Goal: Check status: Check status

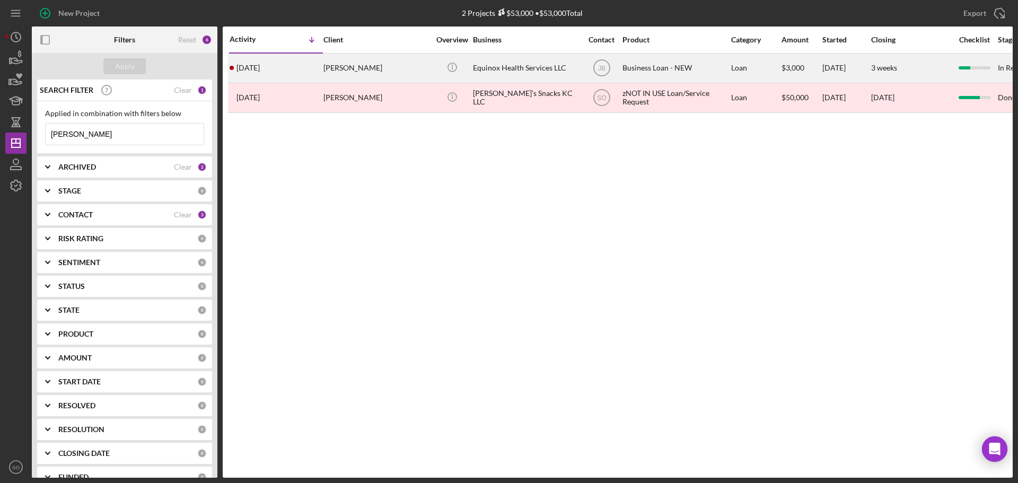
click at [330, 73] on div "[PERSON_NAME]" at bounding box center [376, 68] width 106 height 28
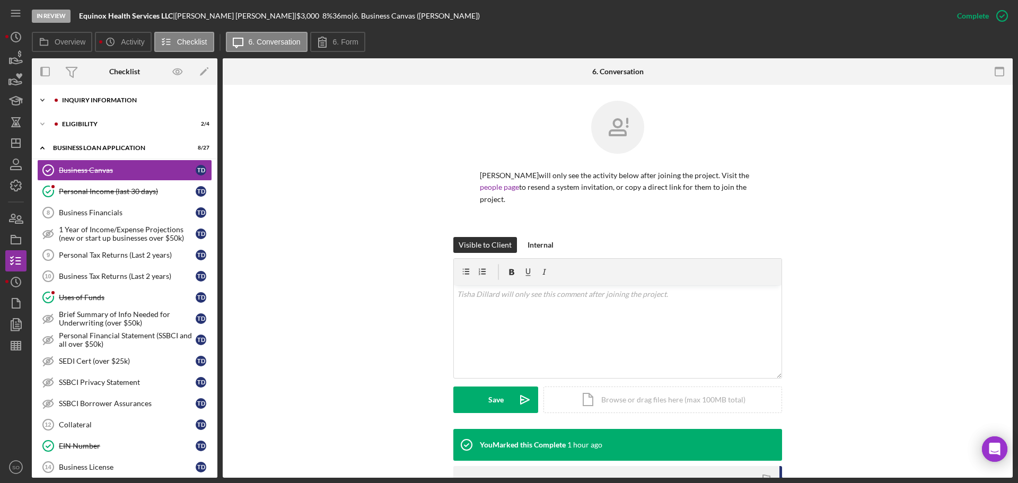
click at [100, 96] on div "Icon/Expander INQUIRY INFORMATION 7 / 11" at bounding box center [124, 100] width 185 height 21
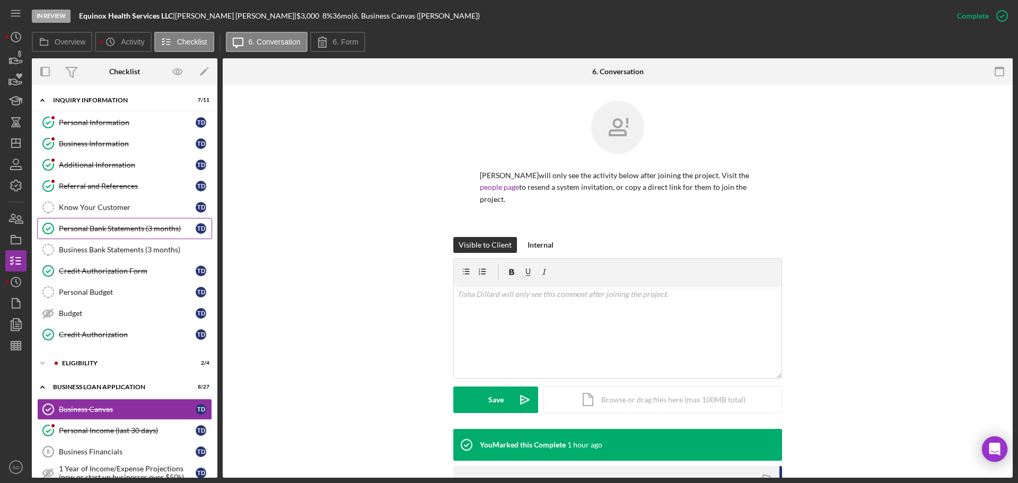
click at [126, 234] on link "Personal Bank Statements (3 months) Personal Bank Statements (3 months) T D" at bounding box center [124, 228] width 175 height 21
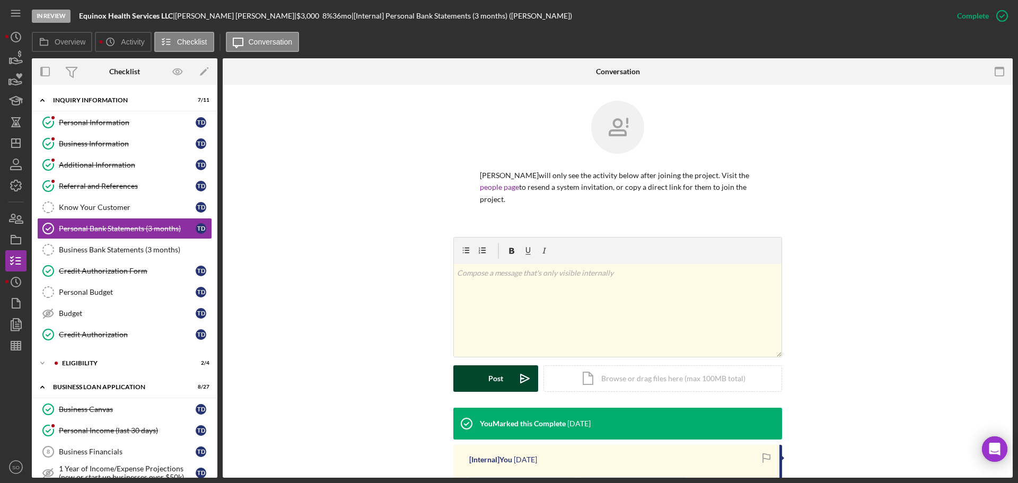
scroll to position [158, 0]
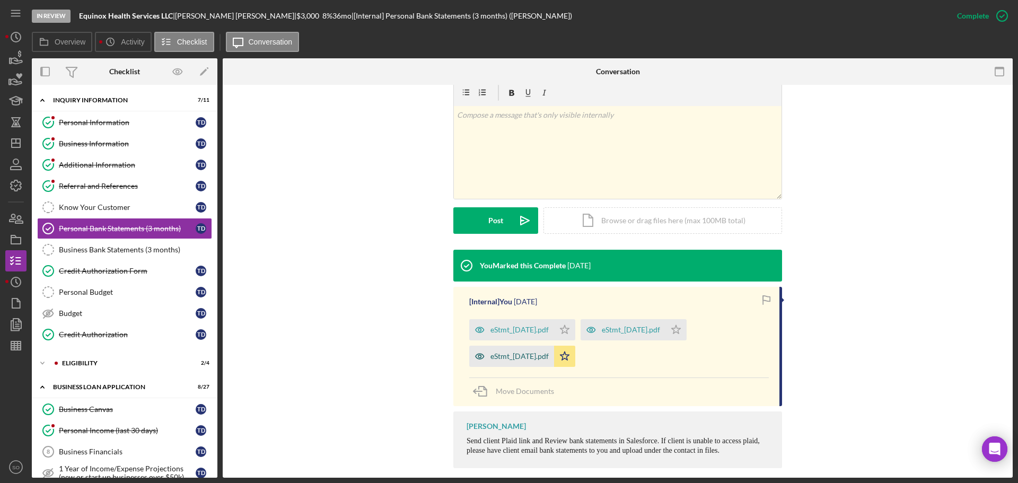
click at [545, 352] on div "eStmt_2025-07-31.pdf" at bounding box center [519, 356] width 58 height 8
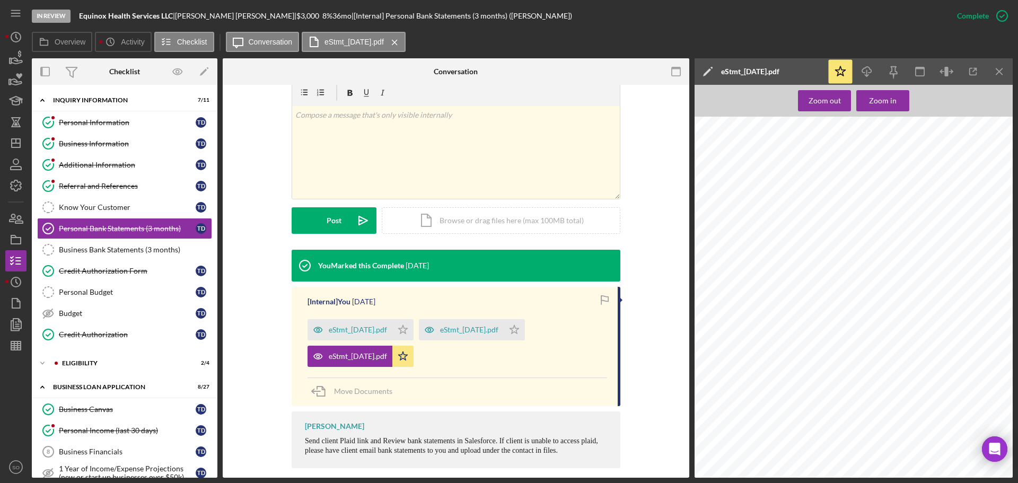
scroll to position [0, 0]
click at [15, 151] on icon "Icon/Dashboard" at bounding box center [16, 143] width 26 height 26
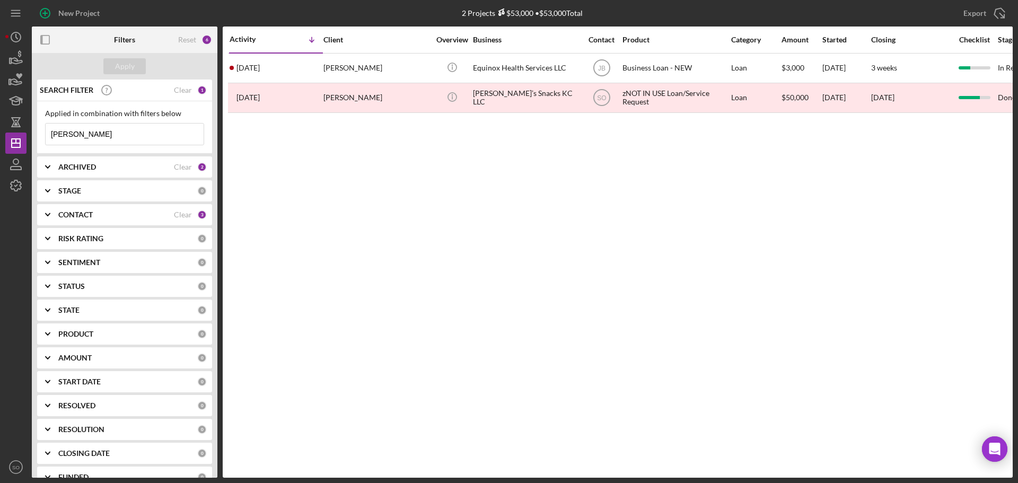
drag, startPoint x: 0, startPoint y: 136, endPoint x: 0, endPoint y: 143, distance: 7.4
click at [0, 143] on div "New Project 2 Projects $53,000 • $53,000 Total tisha dillard Export Icon/Export…" at bounding box center [509, 241] width 1018 height 483
type input "erica demby"
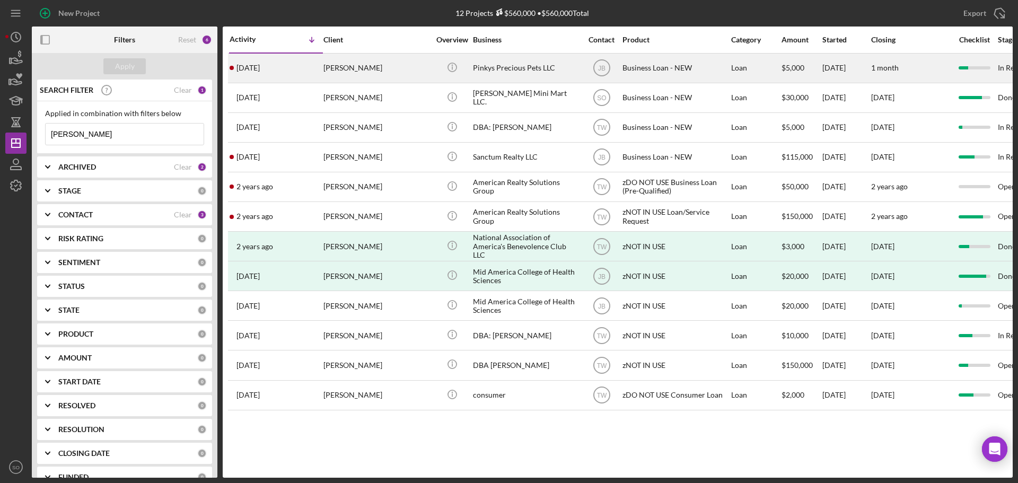
click at [325, 74] on div "Erica Demby" at bounding box center [376, 68] width 106 height 28
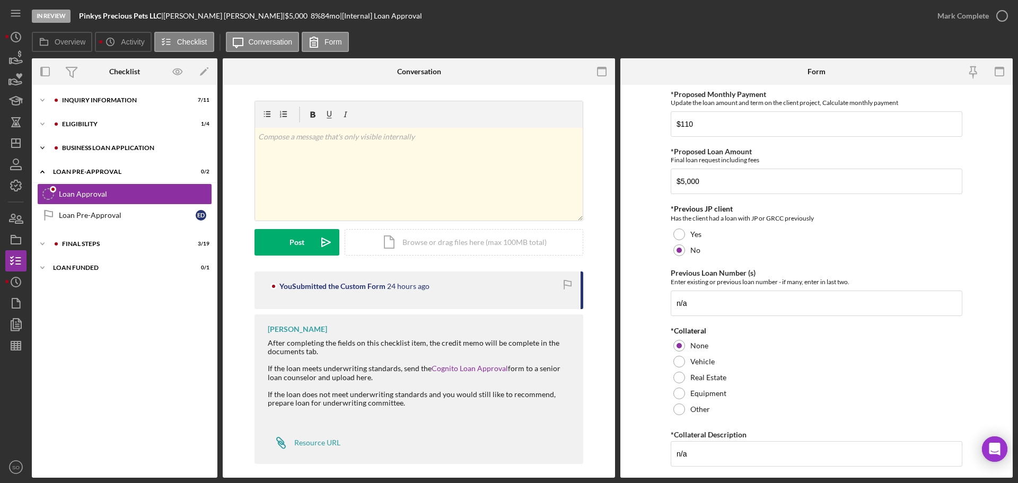
click at [99, 143] on div "Icon/Expander BUSINESS LOAN APPLICATION 10 / 31" at bounding box center [124, 147] width 185 height 21
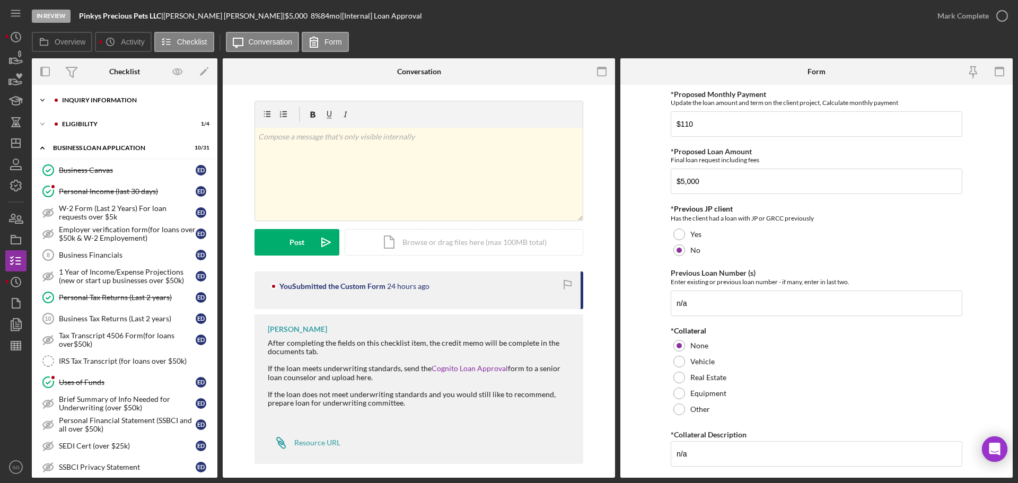
click at [90, 107] on div "Icon/Expander INQUIRY INFORMATION 7 / 11" at bounding box center [124, 100] width 185 height 21
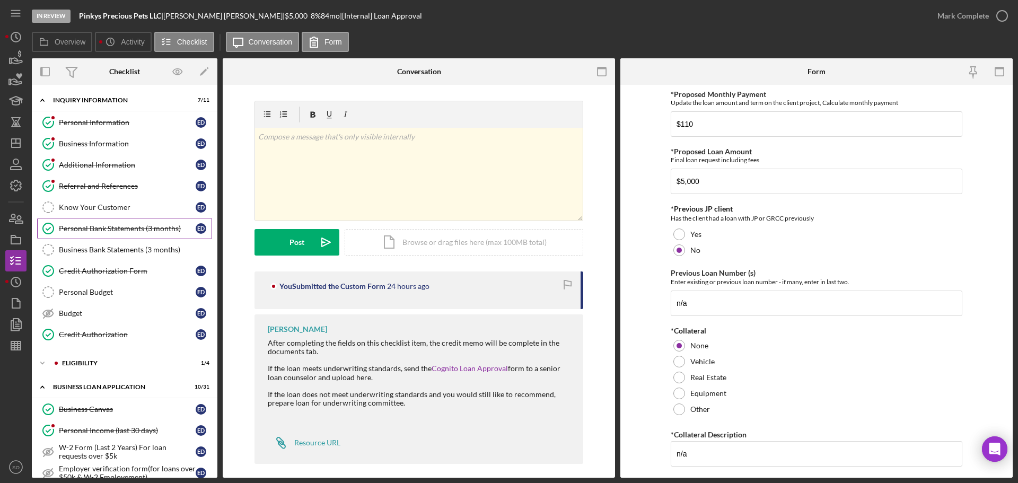
click at [136, 236] on link "Personal Bank Statements (3 months) Personal Bank Statements (3 months) E D" at bounding box center [124, 228] width 175 height 21
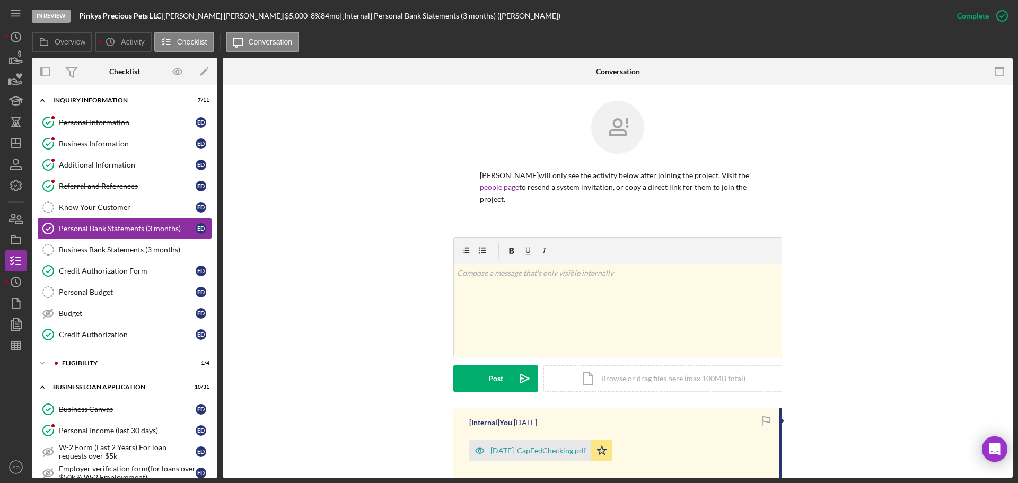
scroll to position [265, 0]
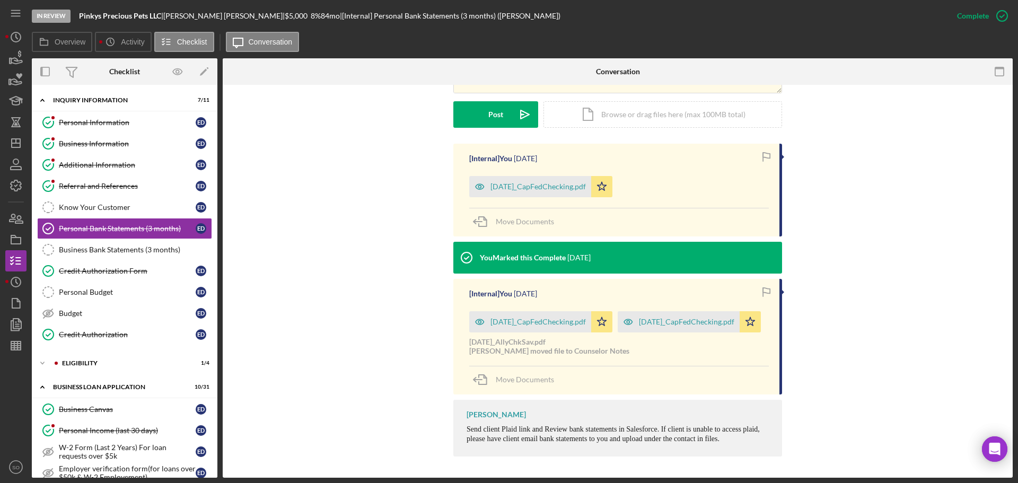
click at [526, 182] on div "July2025_CapFedChecking.pdf" at bounding box center [537, 186] width 95 height 8
